Goal: Communication & Community: Share content

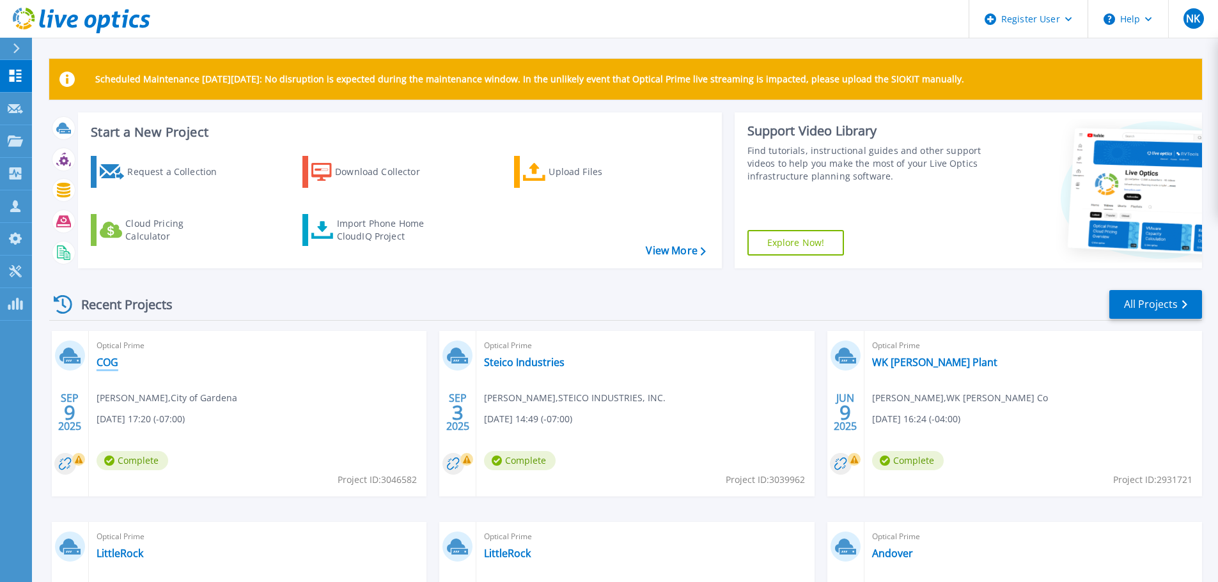
click at [102, 359] on link "COG" at bounding box center [108, 362] width 22 height 13
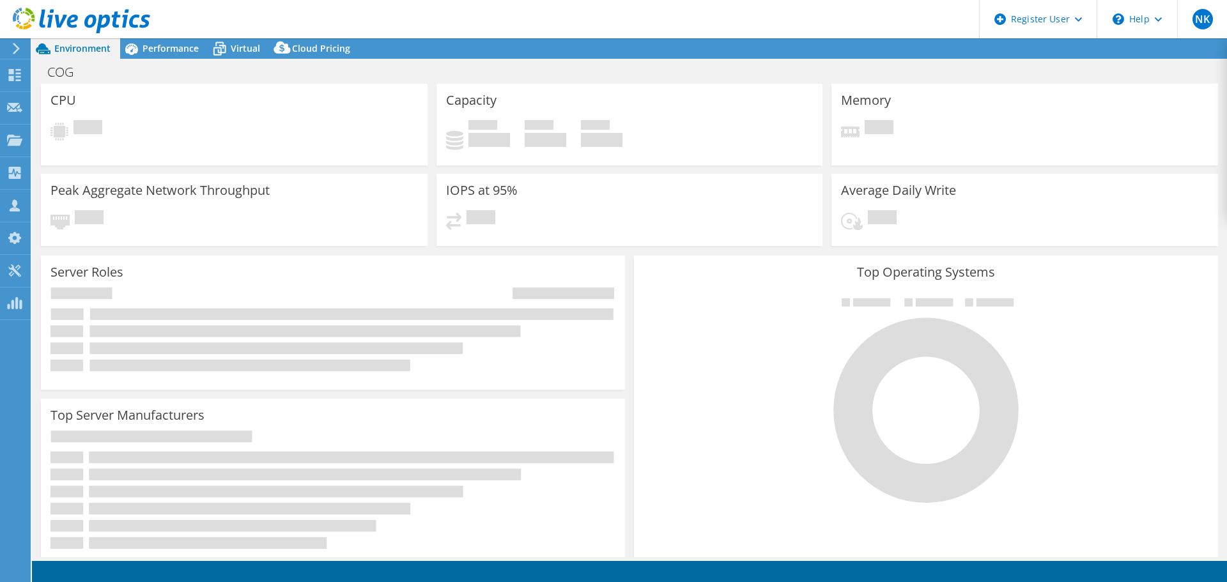
select select "USD"
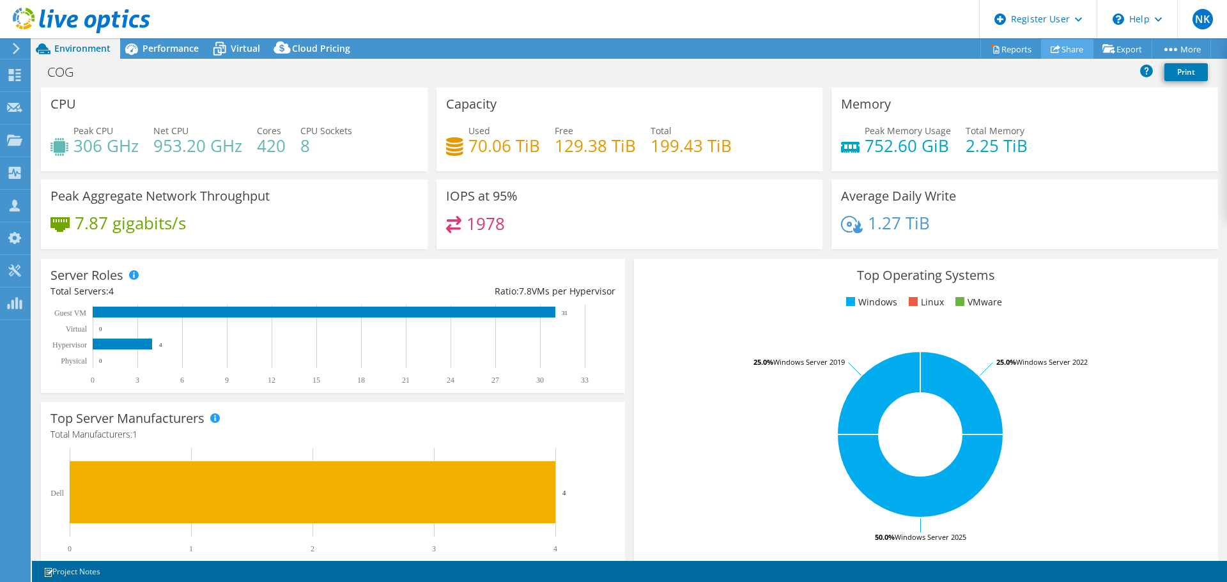
click at [1054, 51] on link "Share" at bounding box center [1067, 49] width 52 height 20
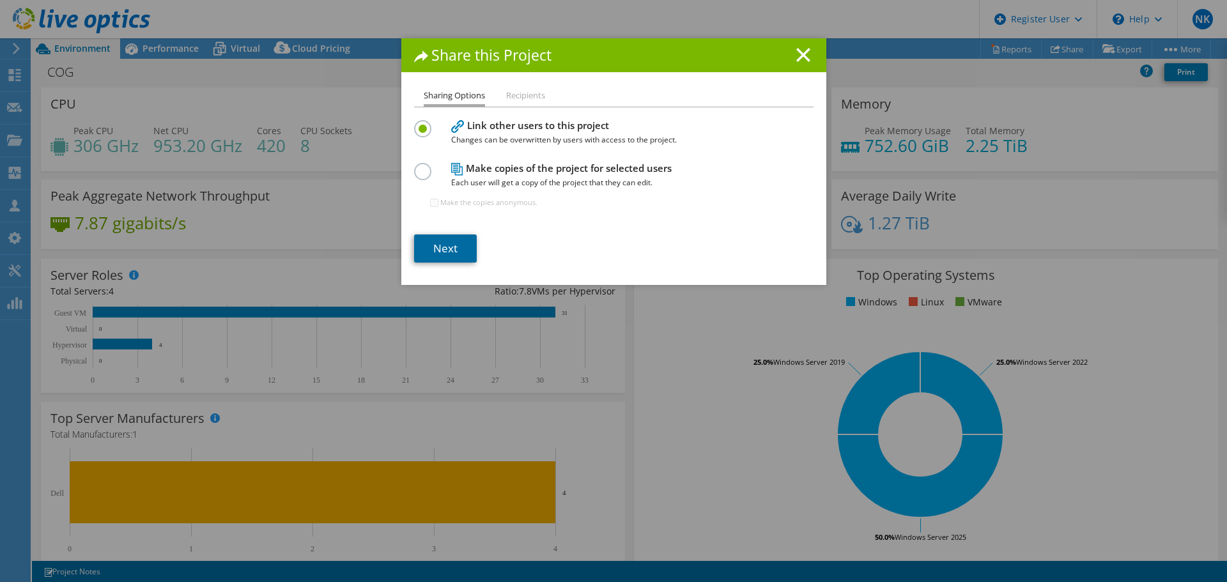
click at [424, 251] on link "Next" at bounding box center [445, 249] width 63 height 28
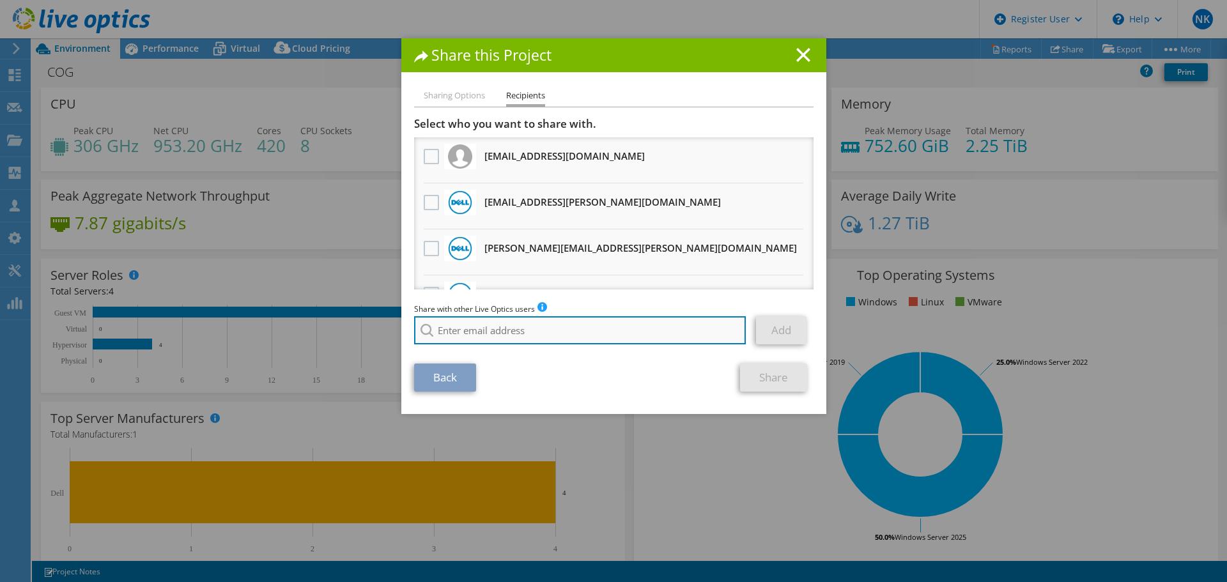
click at [472, 337] on input "search" at bounding box center [580, 330] width 332 height 28
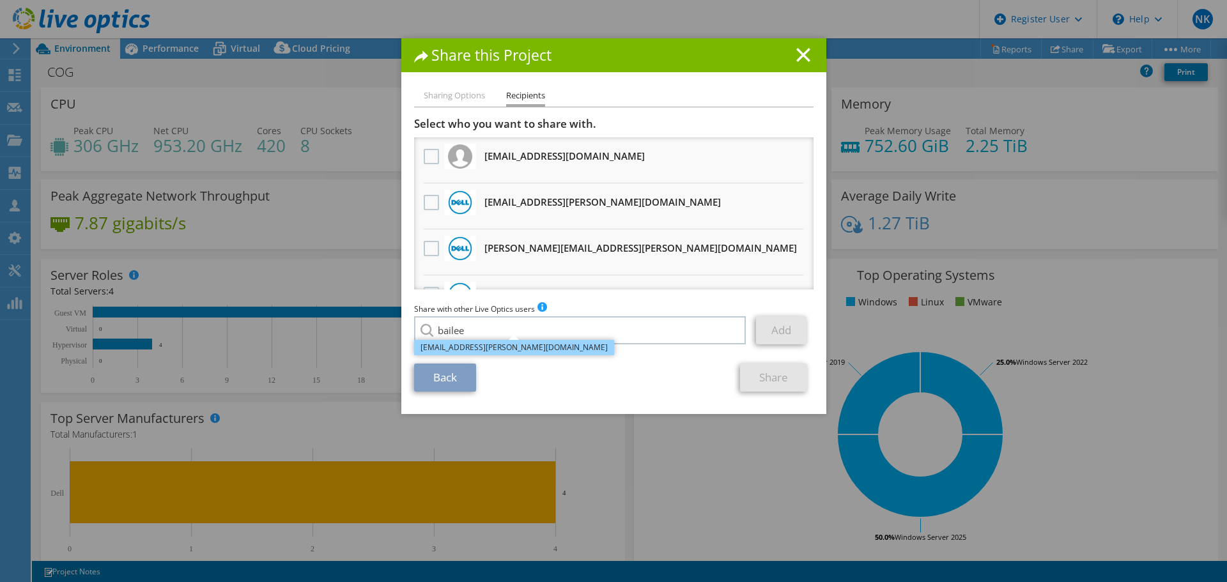
click at [467, 349] on li "[EMAIL_ADDRESS][PERSON_NAME][DOMAIN_NAME]" at bounding box center [514, 347] width 200 height 15
type input "[EMAIL_ADDRESS][PERSON_NAME][DOMAIN_NAME]"
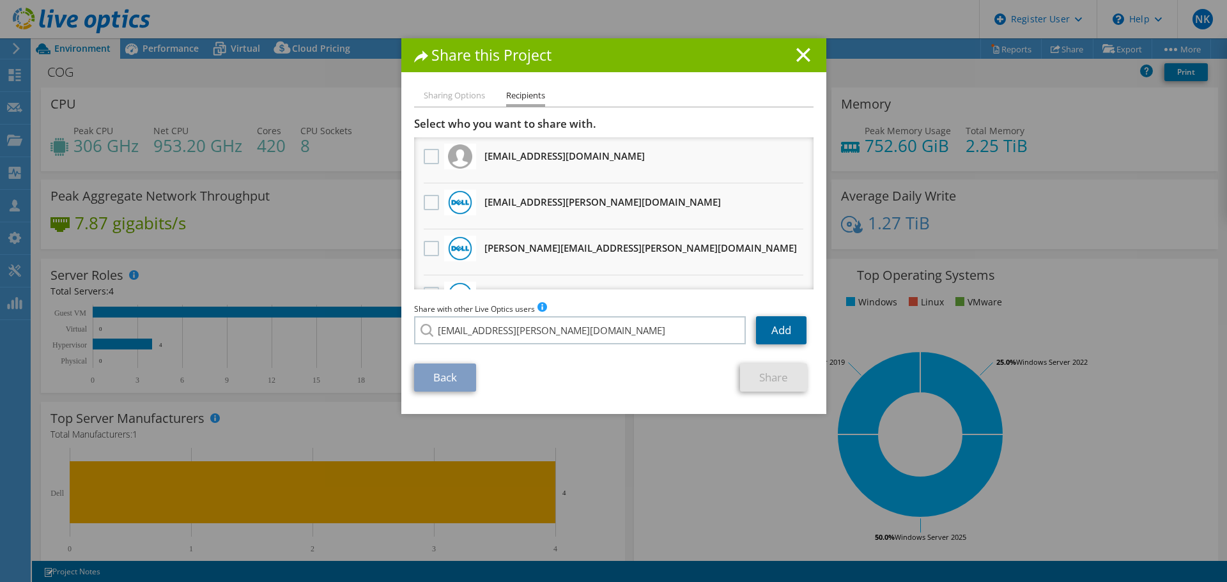
click at [773, 328] on link "Add" at bounding box center [781, 330] width 51 height 28
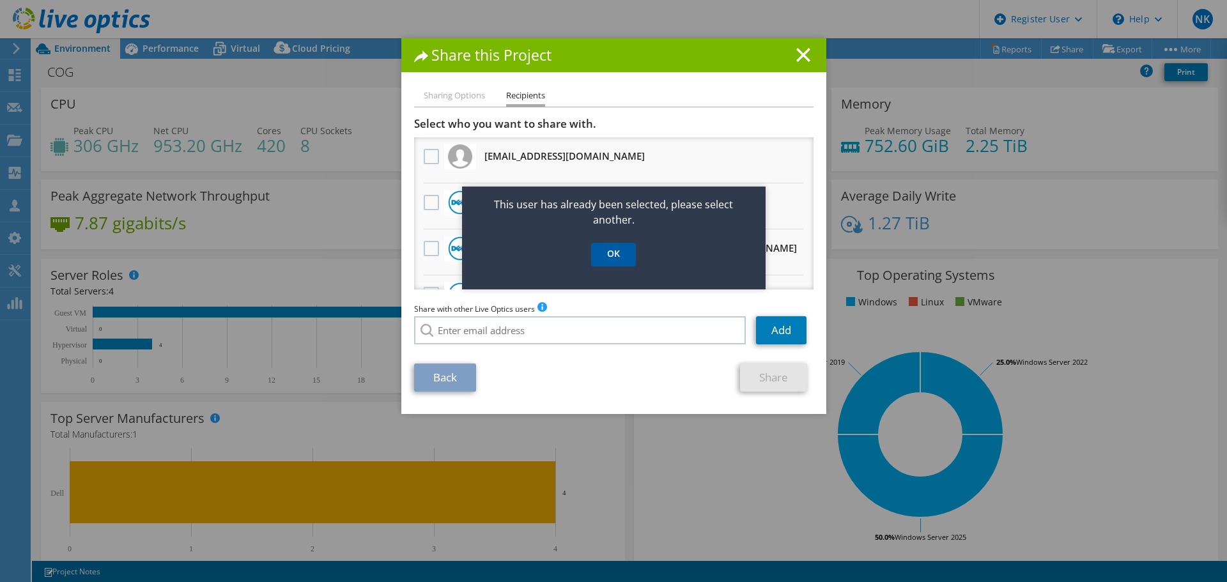
click at [609, 254] on link "OK" at bounding box center [613, 255] width 45 height 24
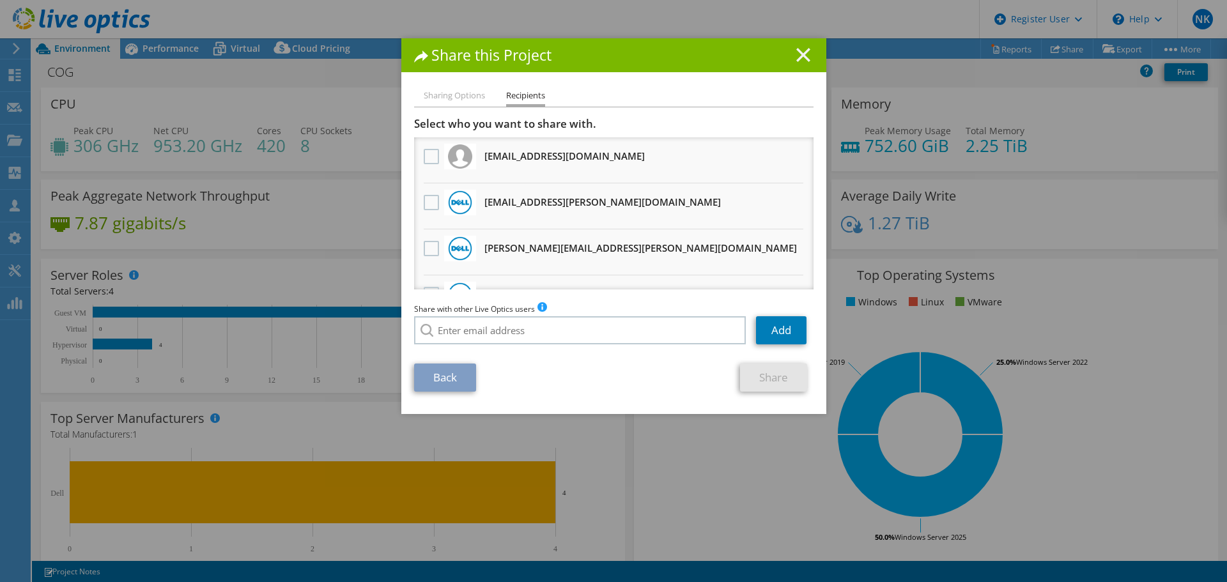
click at [801, 61] on icon at bounding box center [804, 55] width 14 height 14
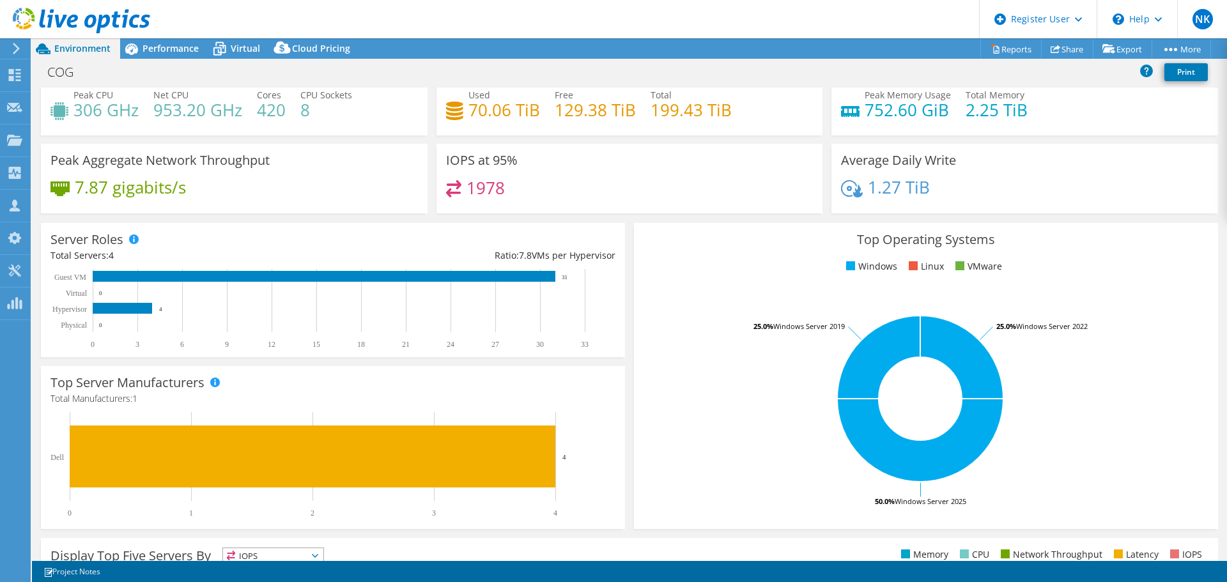
scroll to position [38, 0]
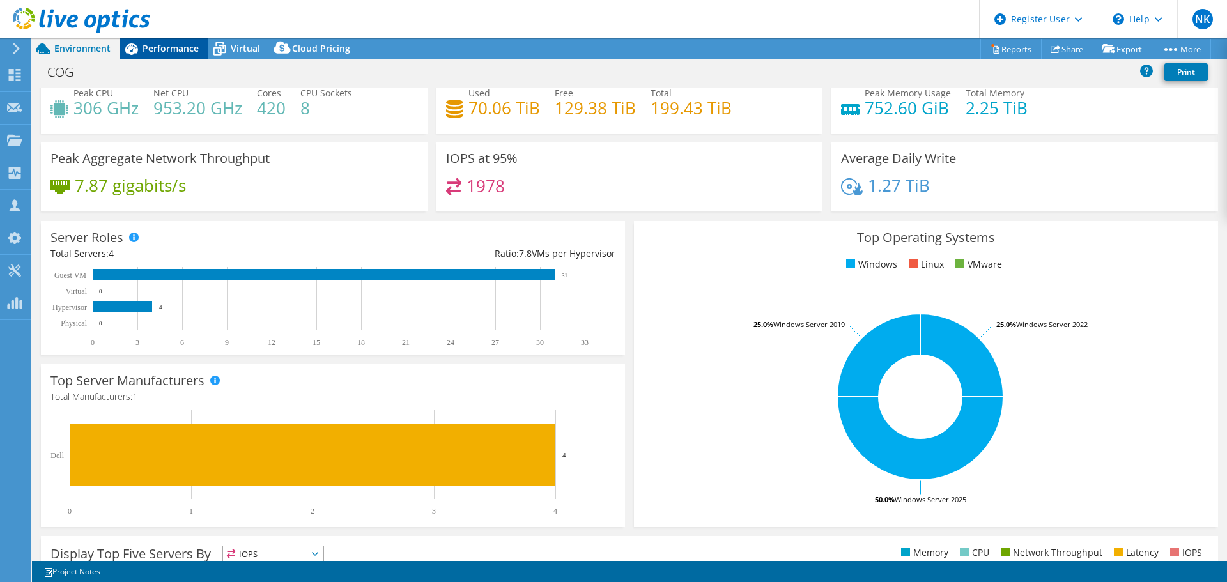
click at [175, 51] on span "Performance" at bounding box center [171, 48] width 56 height 12
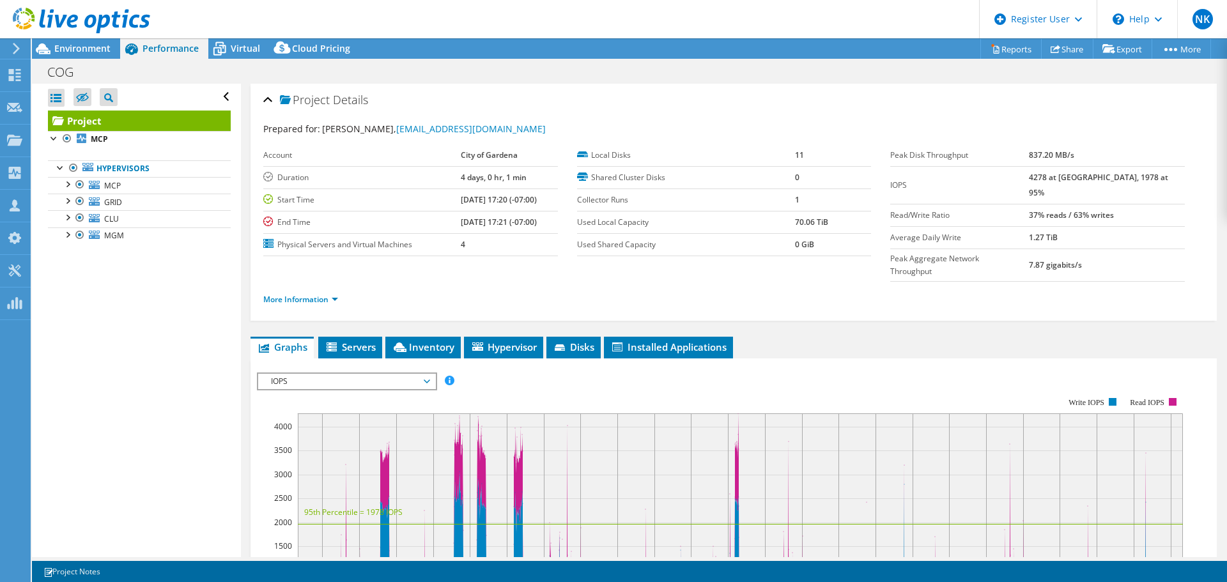
scroll to position [0, 0]
click at [371, 341] on span "Servers" at bounding box center [350, 347] width 51 height 13
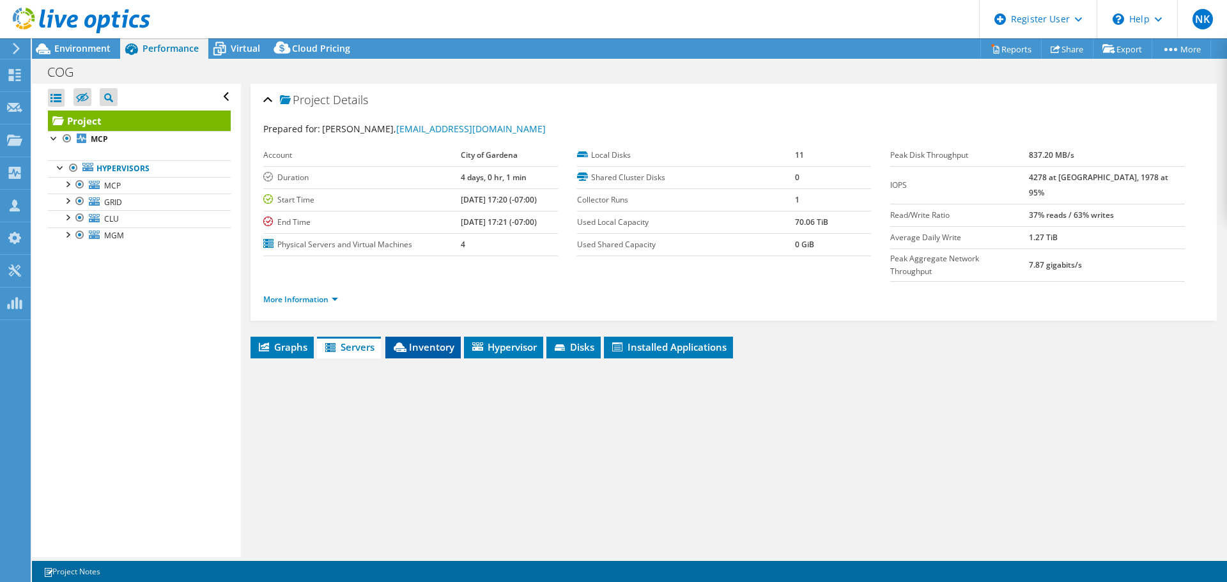
click at [408, 341] on span "Inventory" at bounding box center [423, 347] width 63 height 13
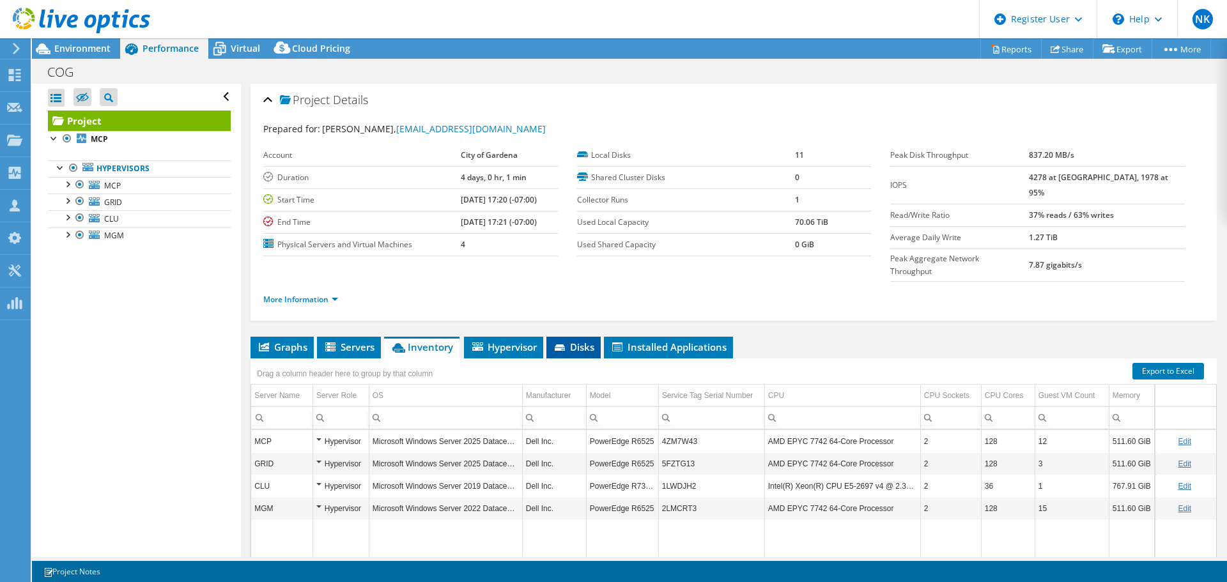
click at [580, 341] on span "Disks" at bounding box center [574, 347] width 42 height 13
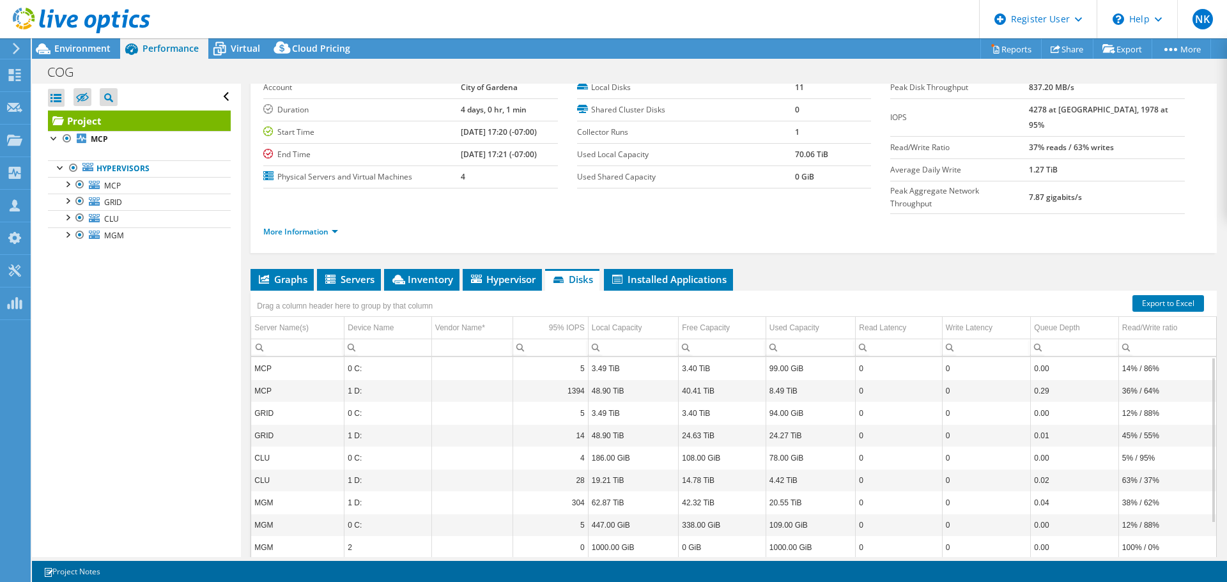
scroll to position [96, 0]
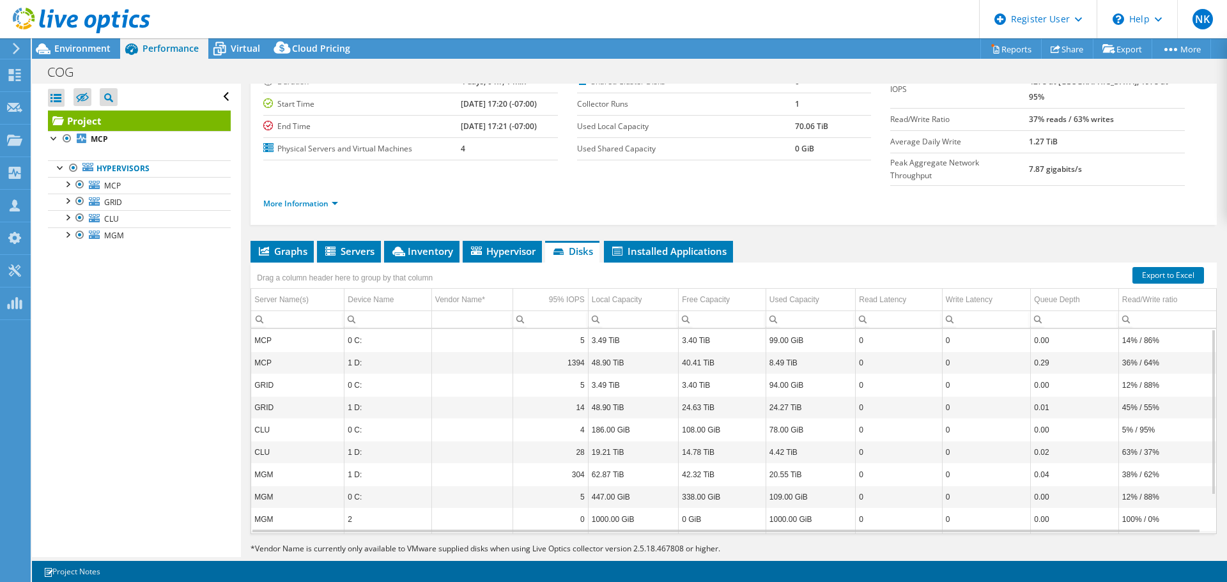
drag, startPoint x: 467, startPoint y: 400, endPoint x: 542, endPoint y: 396, distance: 74.9
click at [542, 419] on tr "CLU 0 C: 4 186.00 GiB 108.00 GiB 78.00 GiB 0 0 0.00 5% / 95%" at bounding box center [733, 430] width 965 height 22
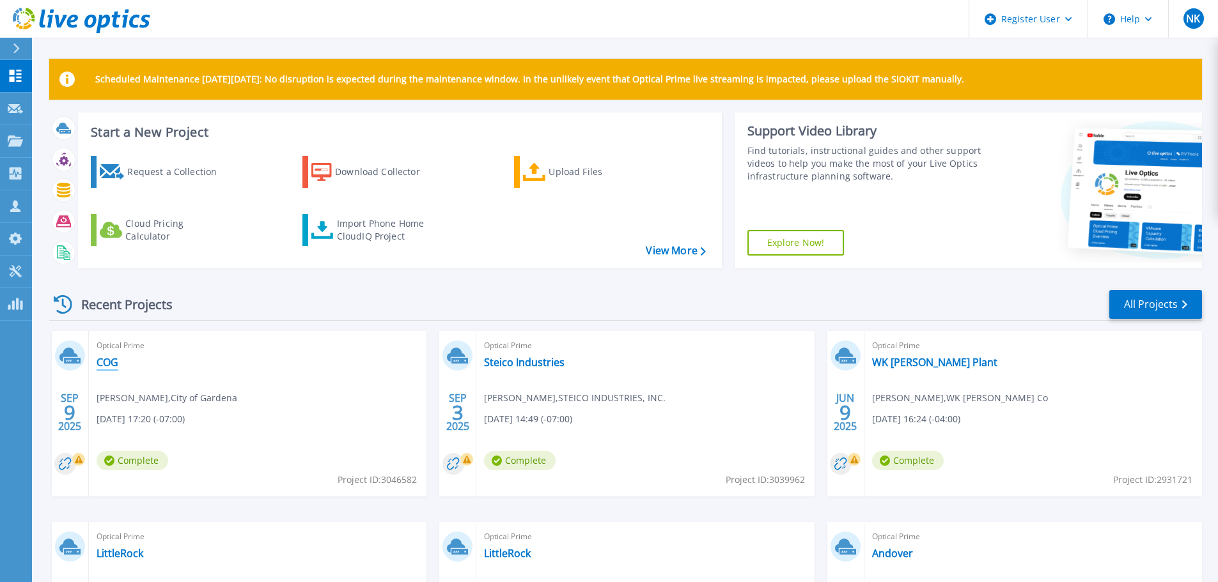
click at [105, 361] on link "COG" at bounding box center [108, 362] width 22 height 13
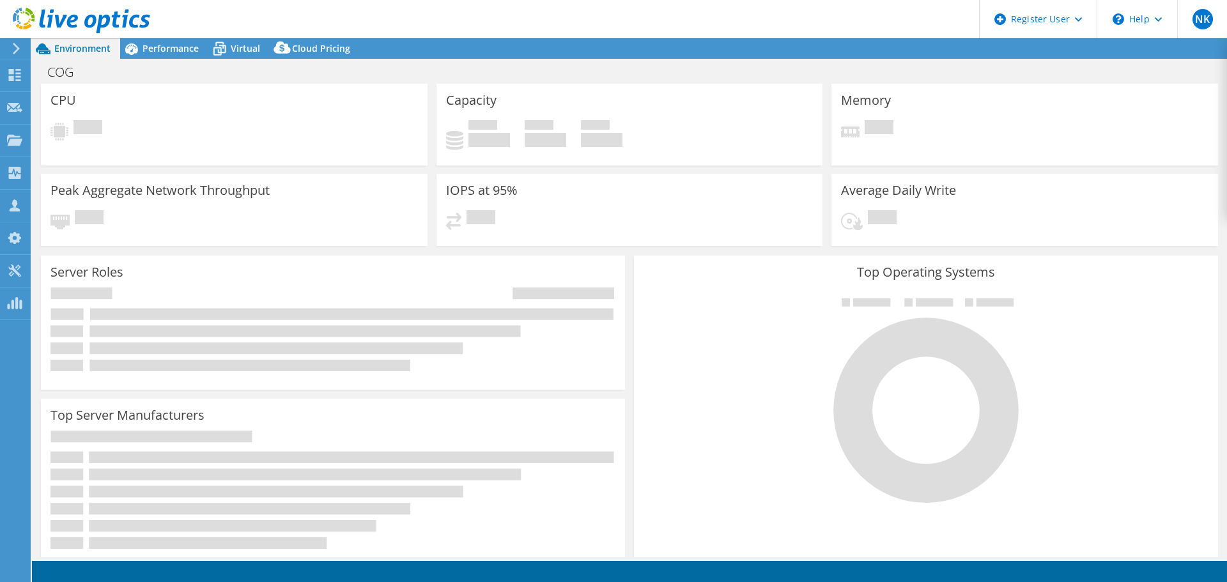
select select "USD"
